Goal: Obtain resource: Download file/media

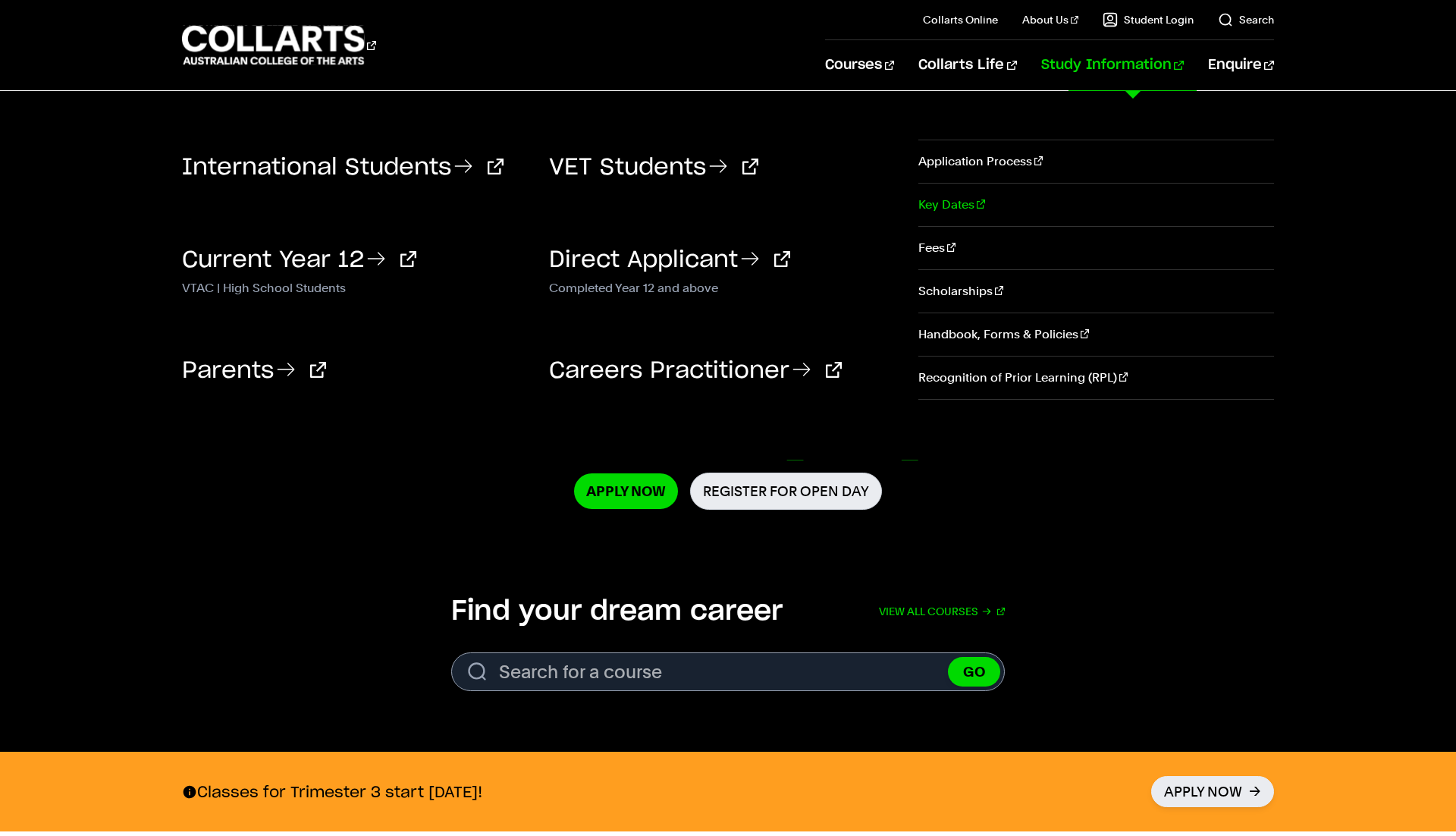
click at [945, 207] on link "Key Dates" at bounding box center [1096, 205] width 355 height 43
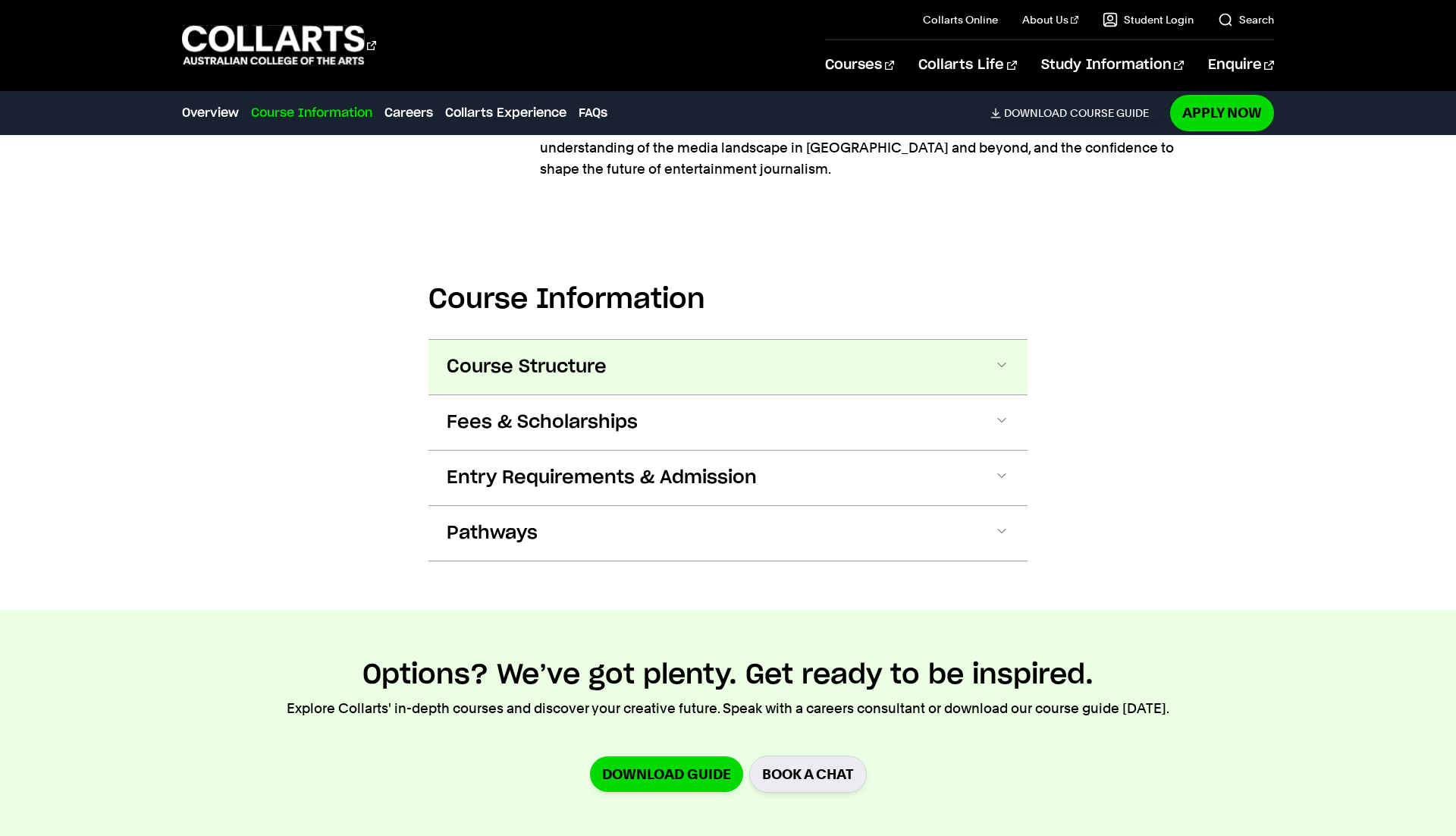
click at [846, 360] on button "Course Structure" at bounding box center [728, 366] width 599 height 54
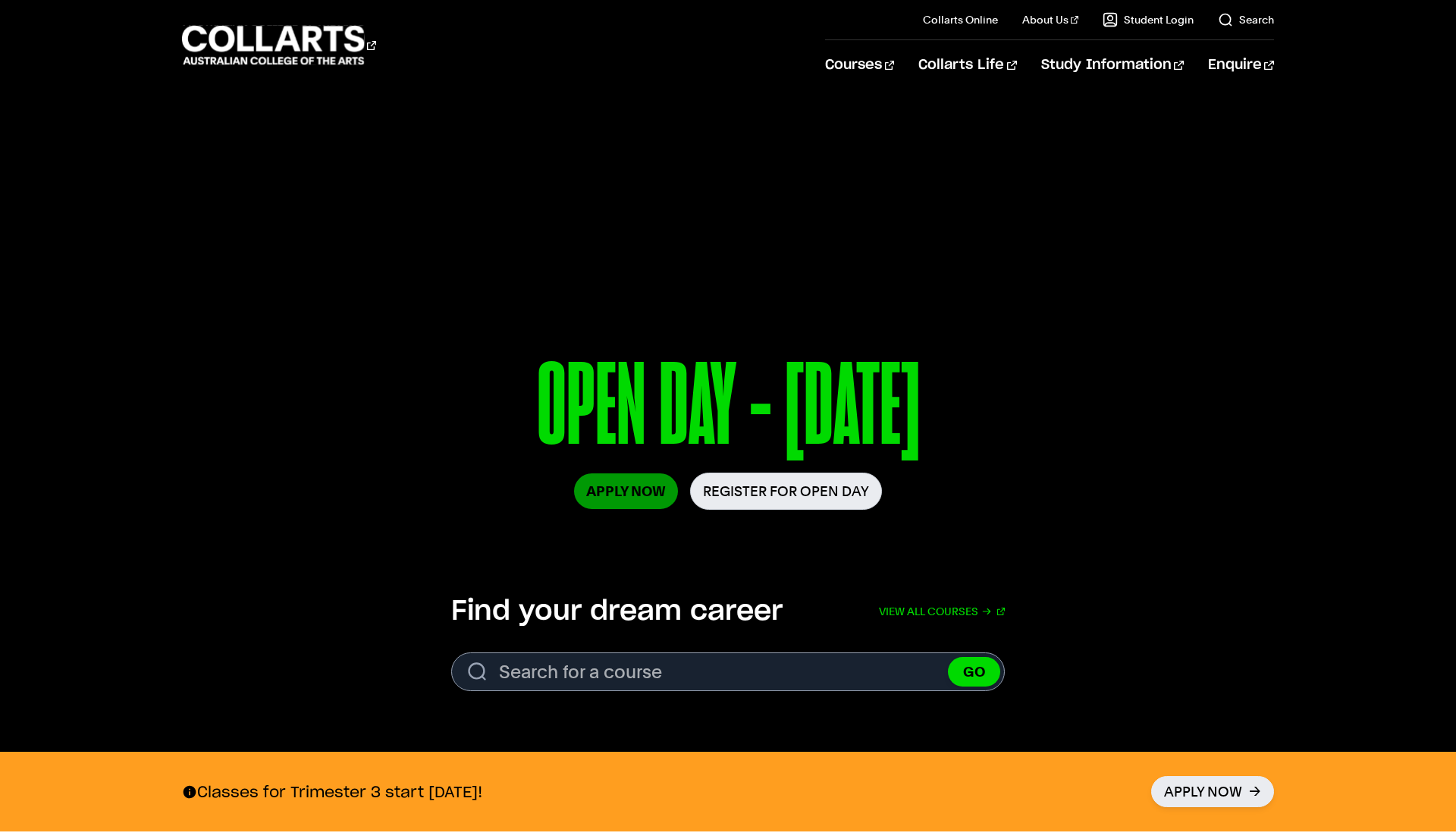
scroll to position [38, 0]
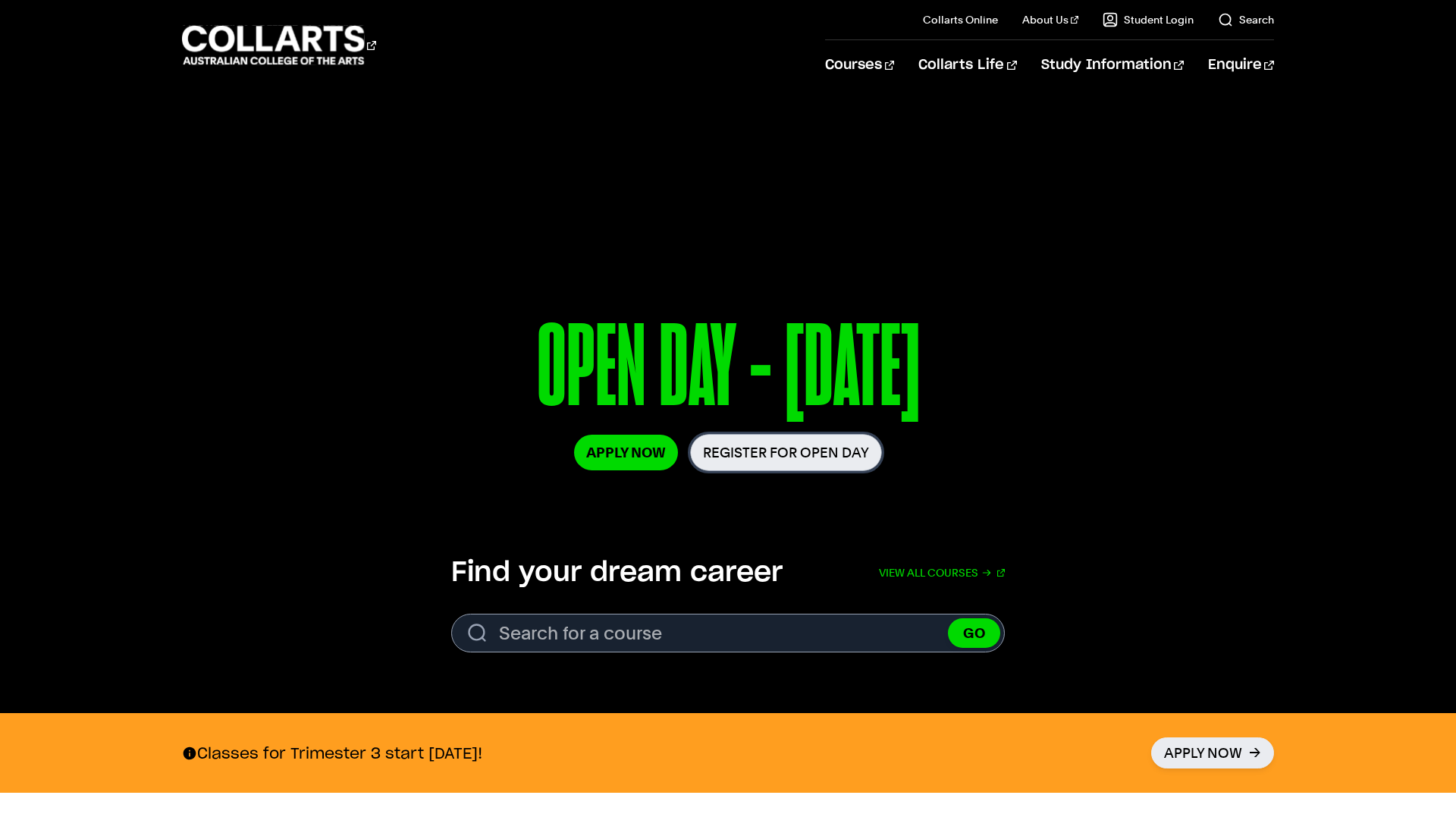
click at [733, 451] on link "Register for Open Day" at bounding box center [786, 453] width 192 height 38
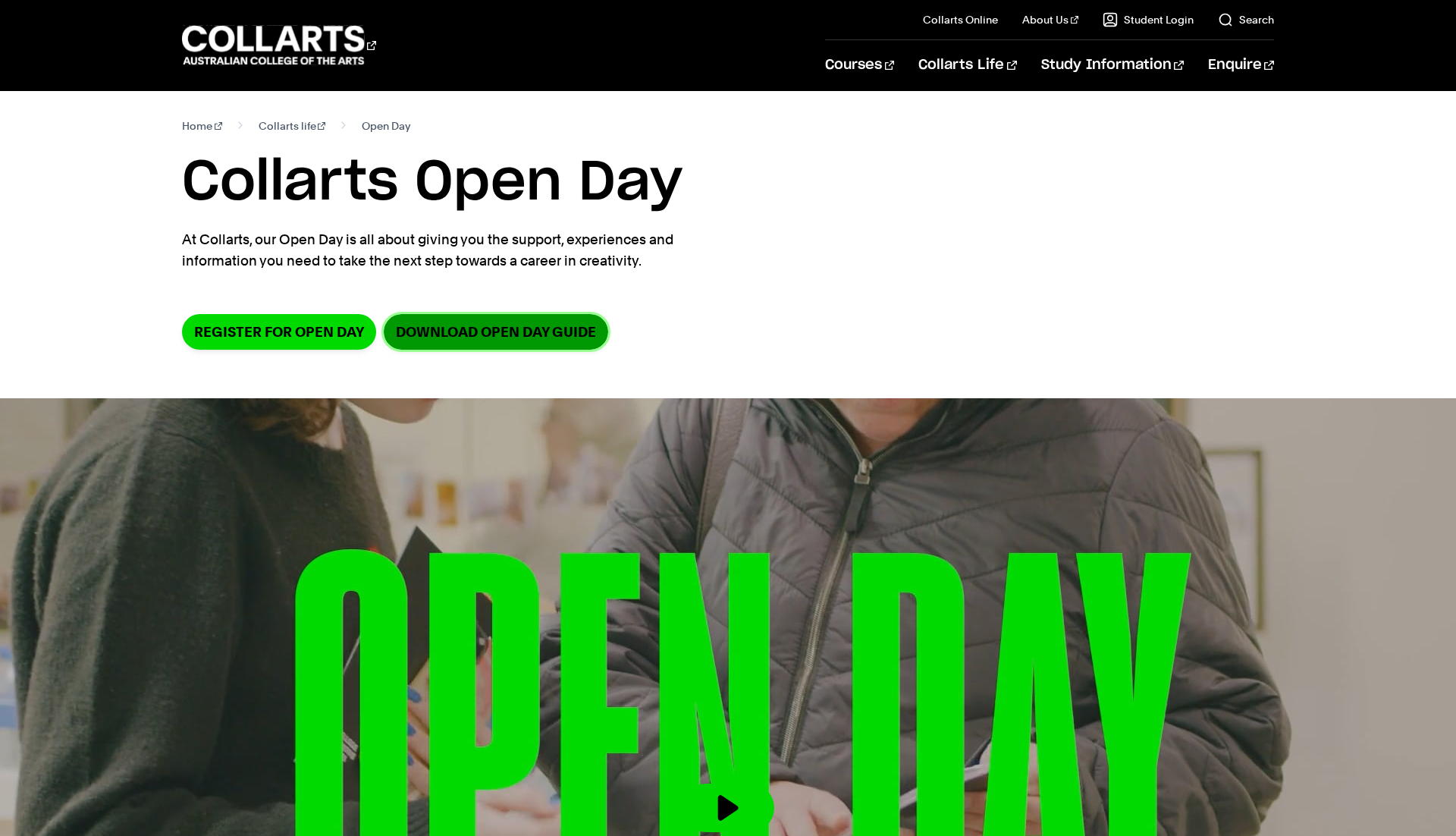
click at [444, 330] on link "DOWNLOAD OPEN DAY GUIDE" at bounding box center [495, 332] width 224 height 36
